Goal: Check status

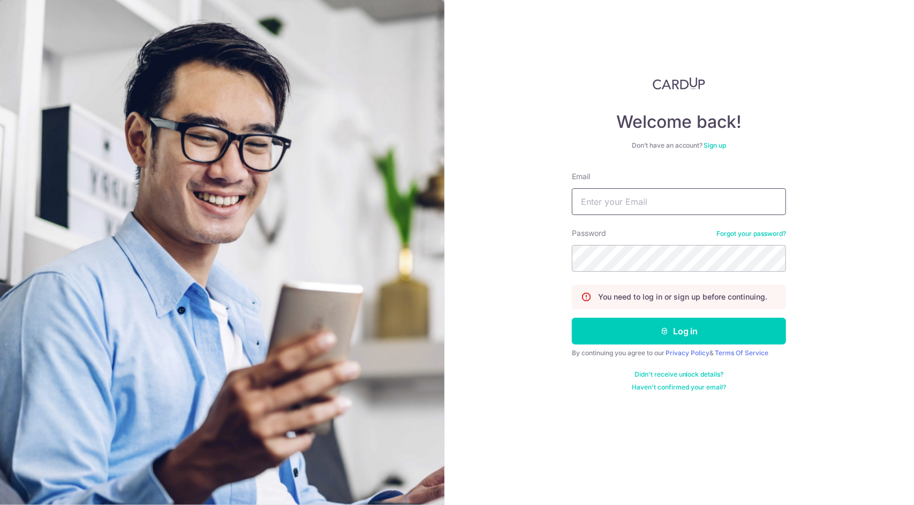
type input "[EMAIL_ADDRESS][DOMAIN_NAME]"
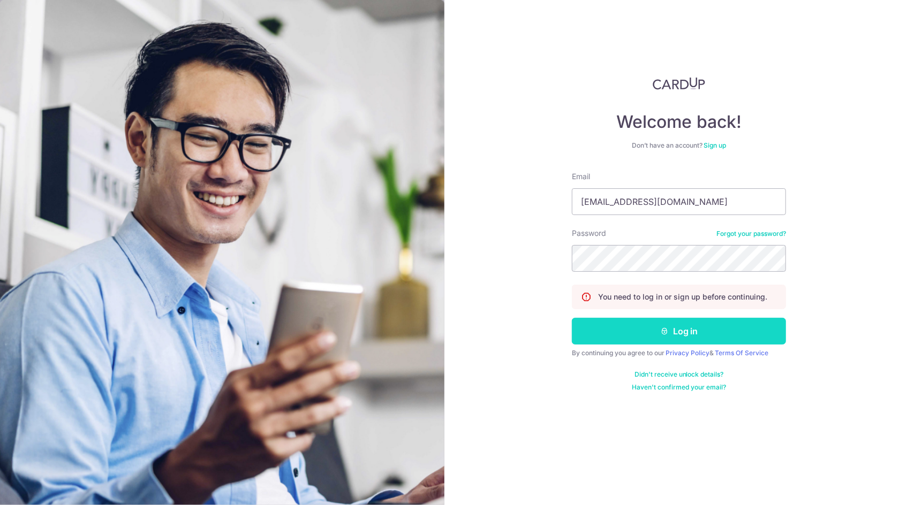
click at [722, 342] on button "Log in" at bounding box center [679, 331] width 214 height 27
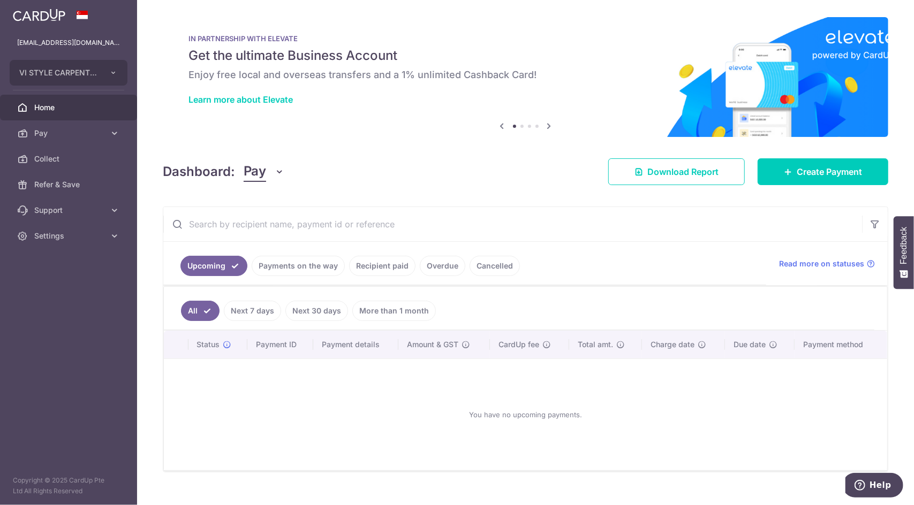
click at [302, 268] on link "Payments on the way" at bounding box center [298, 266] width 93 height 20
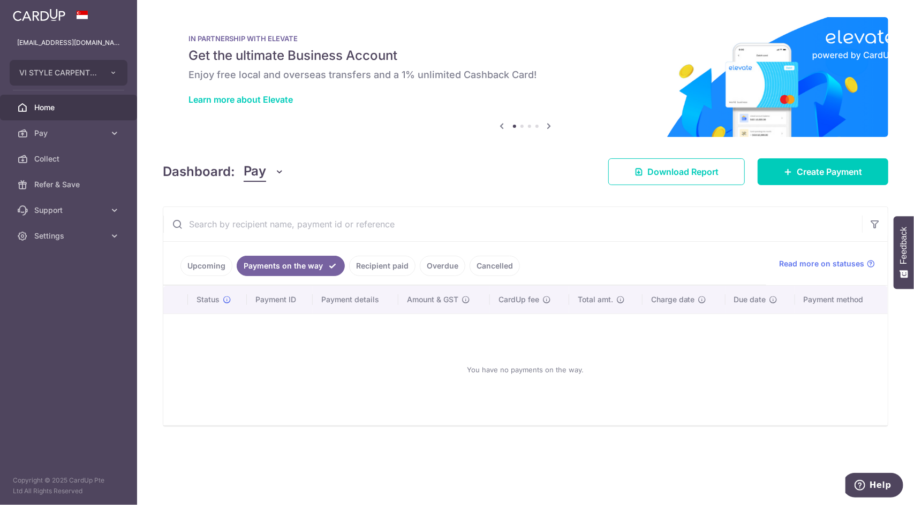
click at [351, 263] on link "Recipient paid" at bounding box center [382, 266] width 66 height 20
